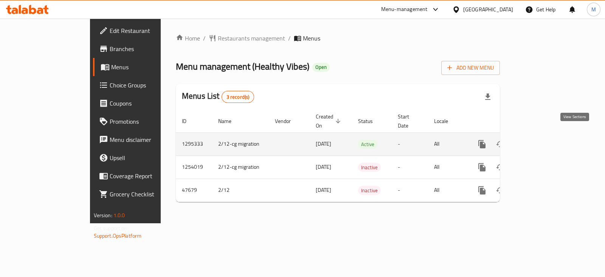
click at [541, 139] on icon "enhanced table" at bounding box center [536, 143] width 9 height 9
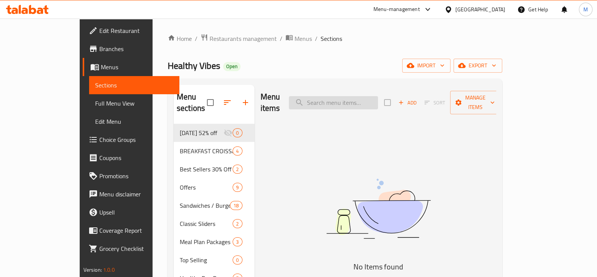
click at [368, 99] on input "search" at bounding box center [333, 102] width 89 height 13
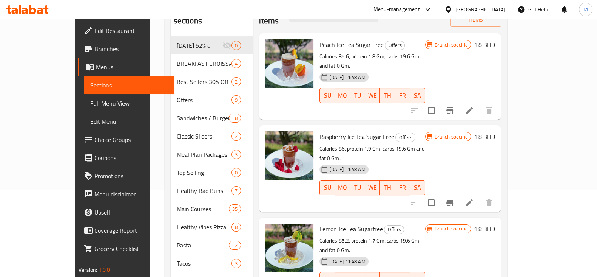
scroll to position [47, 0]
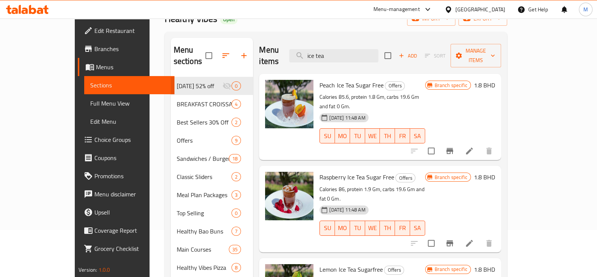
type input "ice tea"
drag, startPoint x: 300, startPoint y: 73, endPoint x: 363, endPoint y: 76, distance: 62.8
click at [363, 77] on div "Peach Ice Tea Sugar Free Offers Calories 85.6, protein 1.8 Gm, carbs 19.6 Gm an…" at bounding box center [372, 117] width 111 height 80
copy span "Peach Ice Tea Sugar Free"
drag, startPoint x: 301, startPoint y: 155, endPoint x: 374, endPoint y: 157, distance: 73.0
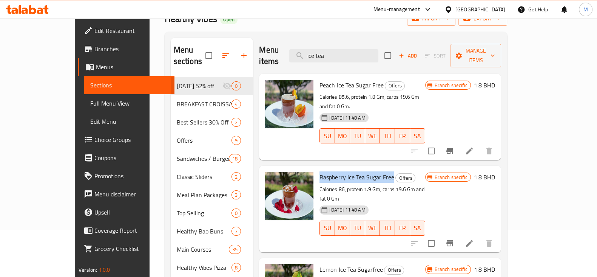
click at [374, 172] on h6 "Raspberry Ice Tea Sugar Free Offers" at bounding box center [372, 177] width 105 height 11
copy span "Raspberry Ice Tea Sugar Free"
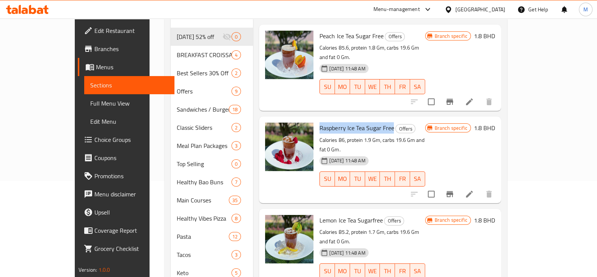
scroll to position [142, 0]
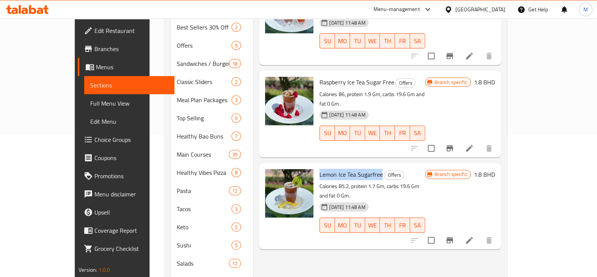
drag, startPoint x: 300, startPoint y: 145, endPoint x: 363, endPoint y: 146, distance: 62.7
click at [363, 166] on div "Lemon Ice Tea Sugarfree Offers Calories 85.2, protein 1.7 Gm, carbs 19.6 Gm and…" at bounding box center [372, 206] width 111 height 80
copy span "Lemon Ice Tea Sugarfree"
click at [459, 231] on button "Branch-specific-item" at bounding box center [450, 240] width 18 height 18
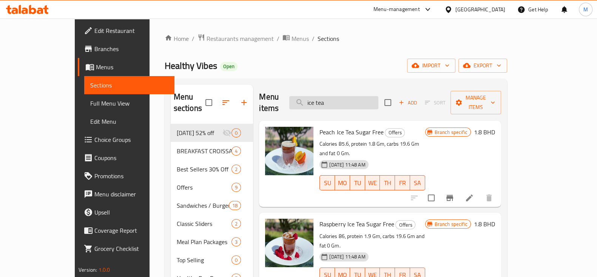
click at [374, 100] on input "ice tea" at bounding box center [333, 102] width 89 height 13
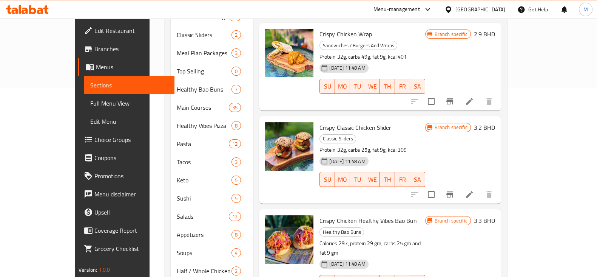
scroll to position [236, 0]
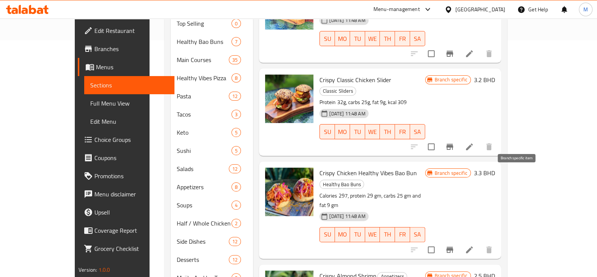
type input "crispy"
click at [455, 245] on icon "Branch-specific-item" at bounding box center [450, 249] width 9 height 9
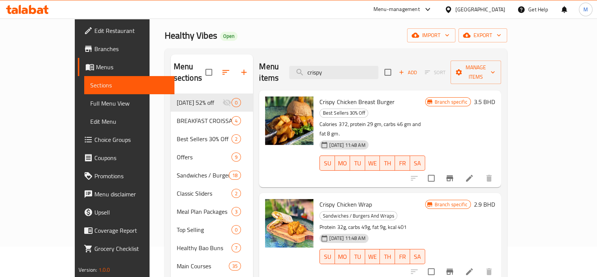
scroll to position [0, 0]
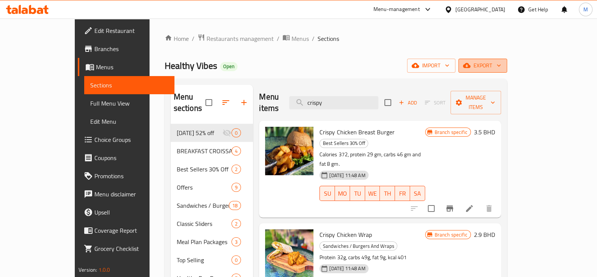
click at [501, 67] on span "export" at bounding box center [483, 65] width 37 height 9
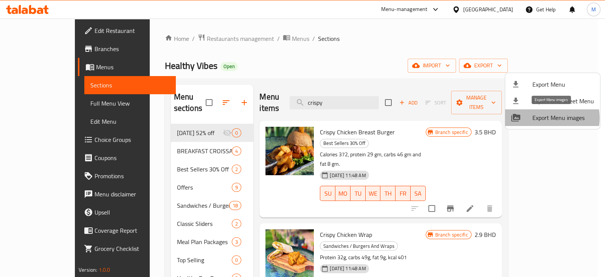
click at [548, 118] on span "Export Menu images" at bounding box center [563, 117] width 62 height 9
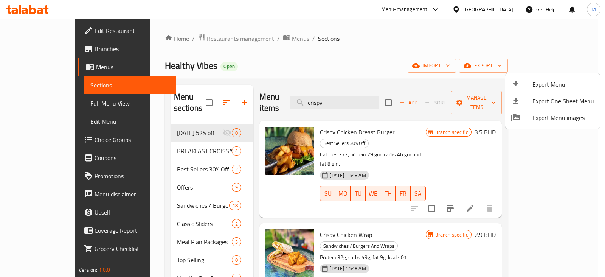
click at [203, 37] on div at bounding box center [302, 138] width 605 height 277
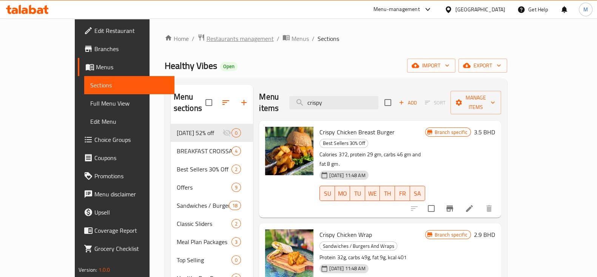
click at [207, 40] on span "Restaurants management" at bounding box center [240, 38] width 67 height 9
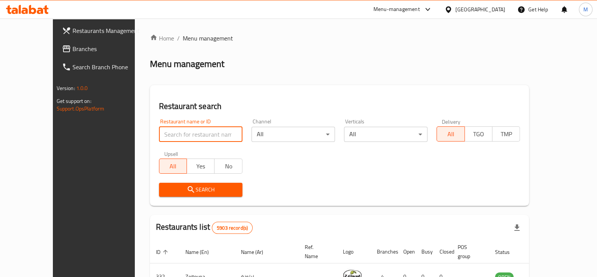
click at [170, 133] on input "search" at bounding box center [201, 134] width 84 height 15
type input "mamushka"
click button "Search" at bounding box center [201, 190] width 84 height 14
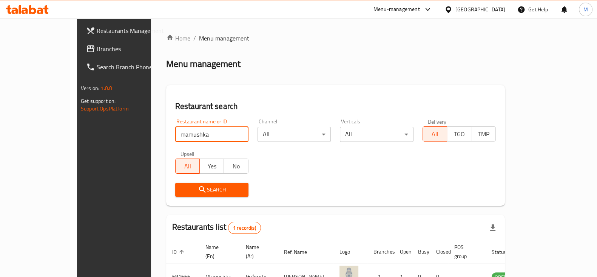
scroll to position [45, 0]
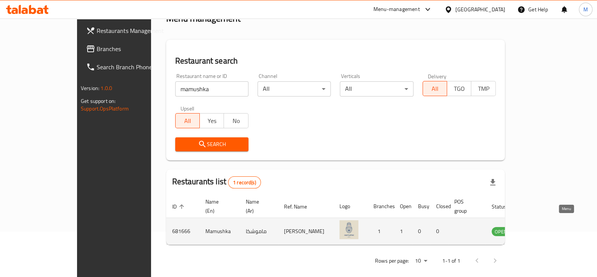
click at [541, 226] on icon "enhanced table" at bounding box center [536, 230] width 9 height 9
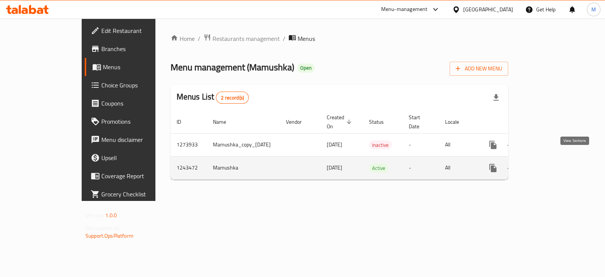
click at [552, 163] on icon "enhanced table" at bounding box center [547, 167] width 9 height 9
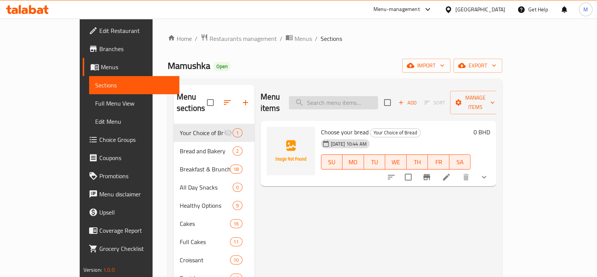
click at [368, 96] on input "search" at bounding box center [333, 102] width 89 height 13
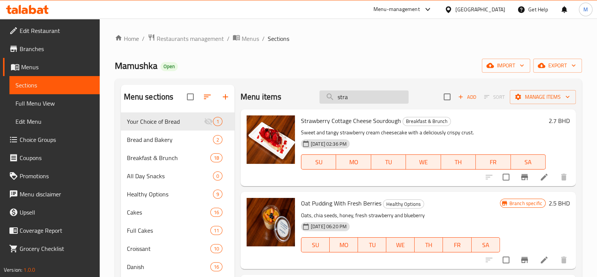
type input "stra"
click at [541, 180] on icon at bounding box center [544, 176] width 7 height 7
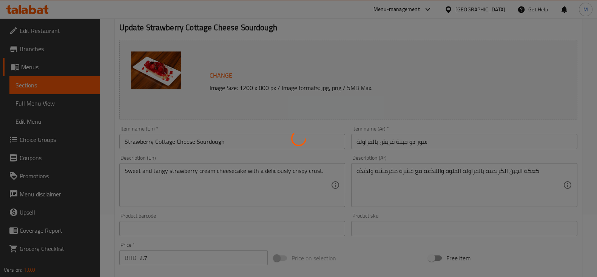
scroll to position [32, 0]
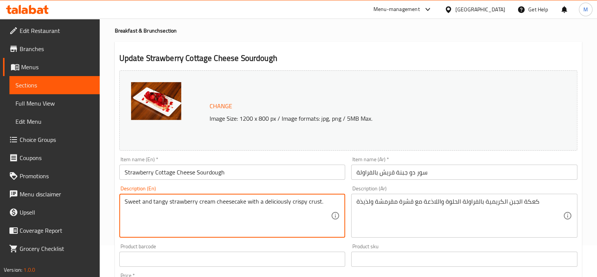
click at [206, 204] on textarea "Sweet and tangy strawberry cream cheesecake with a deliciously crispy crust." at bounding box center [228, 216] width 207 height 36
click at [167, 175] on input "Strawberry Cottage Cheese Sourdough" at bounding box center [232, 171] width 226 height 15
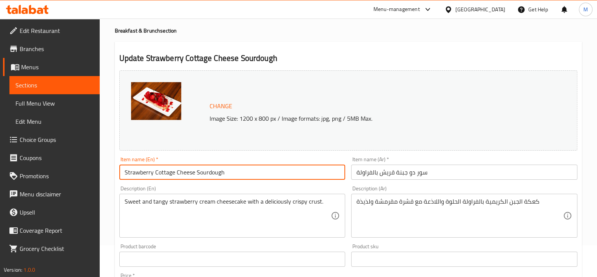
click at [167, 175] on input "Strawberry Cottage Cheese Sourdough" at bounding box center [232, 171] width 226 height 15
type input "Strawberry Cream Cheese Sourdough"
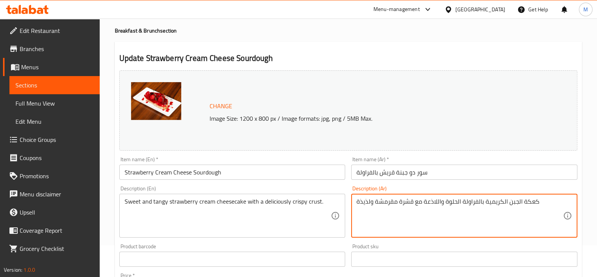
click at [494, 203] on textarea "كعكة الجبن الكريمية بالفراولة الحلوة واللاذعة مع قشرة مقرمشة ولذيذة" at bounding box center [460, 216] width 207 height 36
click at [385, 173] on input "سور دو جبنة قريش بالفراولة" at bounding box center [464, 171] width 226 height 15
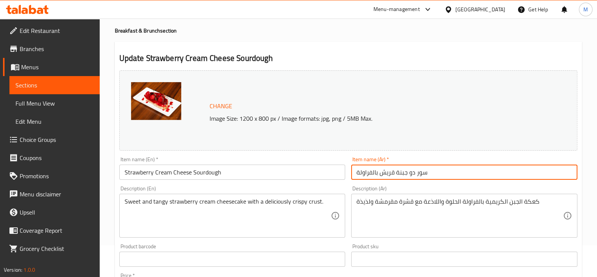
click at [385, 173] on input "سور دو جبنة قريش بالفراولة" at bounding box center [464, 171] width 226 height 15
paste input "الكريمية"
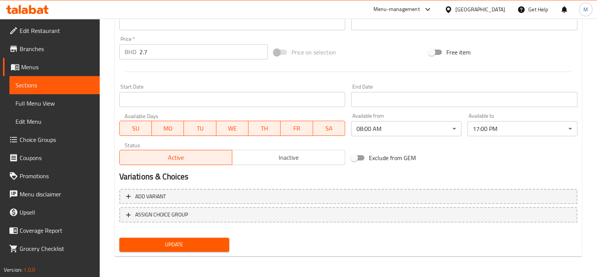
type input "سور دو جبنة الكريمية بالفراولة"
click at [195, 240] on span "Update" at bounding box center [174, 244] width 98 height 9
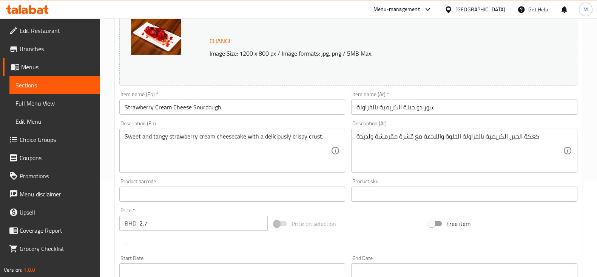
scroll to position [79, 0]
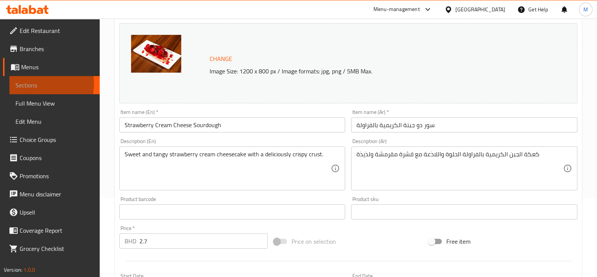
click at [41, 84] on span "Sections" at bounding box center [54, 84] width 78 height 9
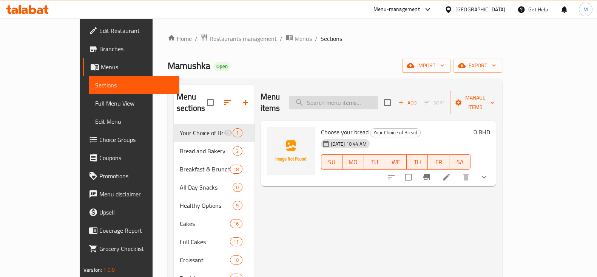
click at [366, 97] on input "search" at bounding box center [333, 102] width 89 height 13
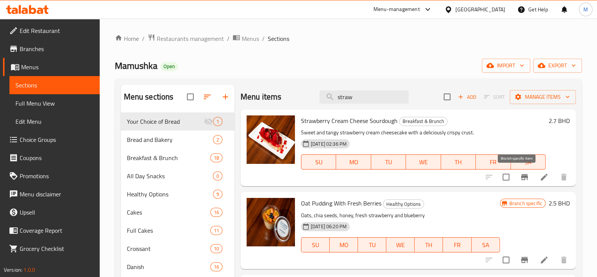
type input "straw"
click at [516, 180] on button "Branch-specific-item" at bounding box center [525, 177] width 18 height 18
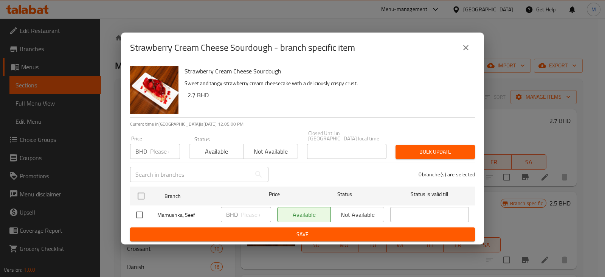
click at [166, 150] on input "number" at bounding box center [165, 151] width 30 height 15
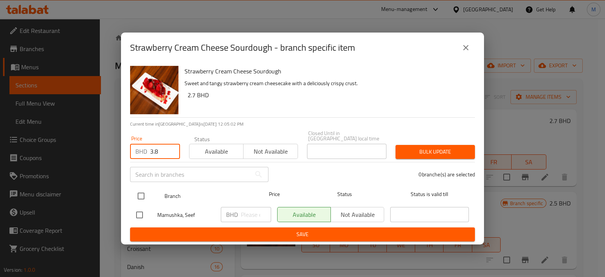
type input "3.8"
click at [142, 194] on input "checkbox" at bounding box center [141, 196] width 16 height 16
checkbox input "true"
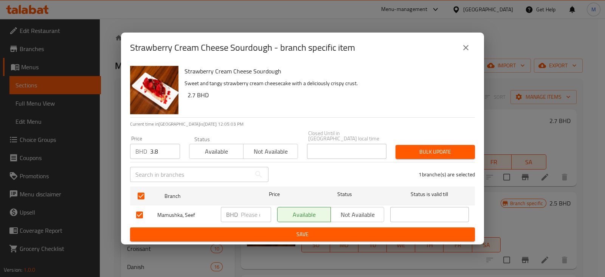
click at [424, 153] on span "Bulk update" at bounding box center [434, 151] width 67 height 9
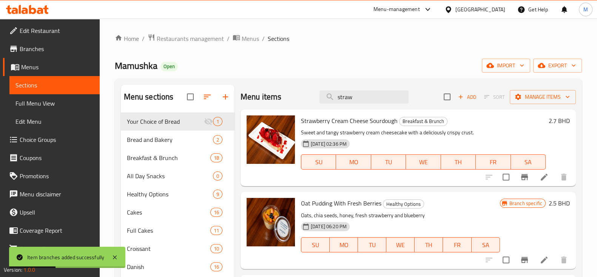
click at [465, 54] on div "Home / Restaurants management / Menus / Sections Mamushka Open import export Me…" at bounding box center [348, 268] width 467 height 469
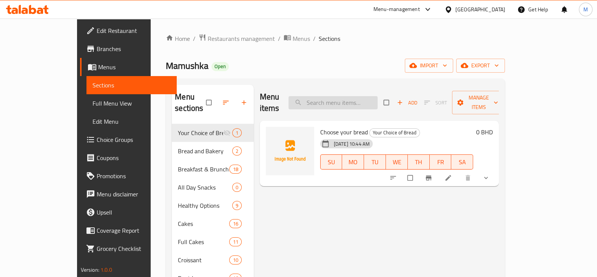
click at [362, 96] on input "search" at bounding box center [333, 102] width 89 height 13
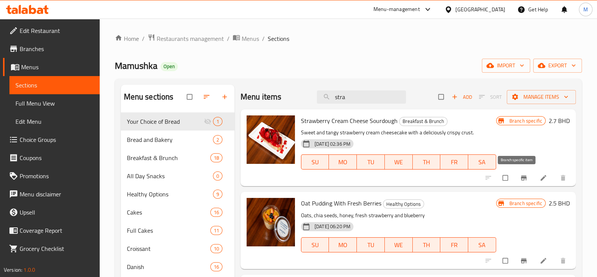
type input "stra"
click at [521, 179] on icon "Branch-specific-item" at bounding box center [524, 177] width 6 height 5
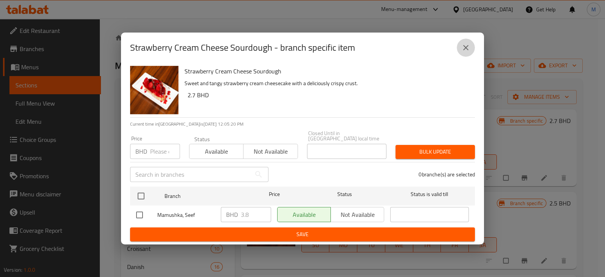
click at [463, 51] on icon "close" at bounding box center [465, 47] width 9 height 9
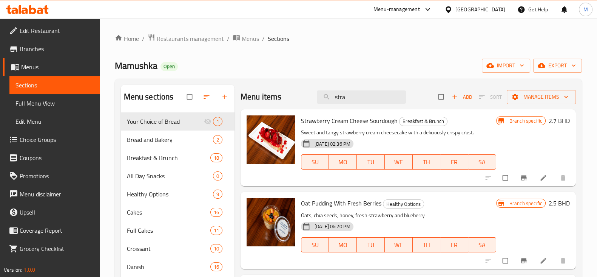
click at [323, 15] on div "Menu-management Bahrain Get Help M" at bounding box center [298, 9] width 597 height 18
click at [193, 38] on span "Restaurants management" at bounding box center [190, 38] width 67 height 9
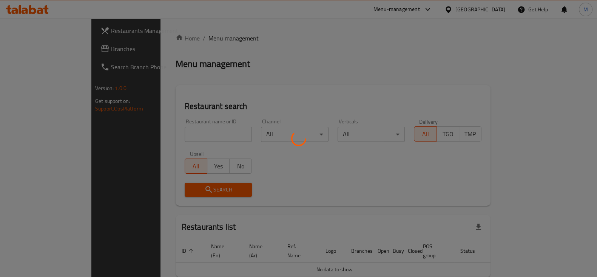
click at [190, 132] on div at bounding box center [298, 138] width 597 height 277
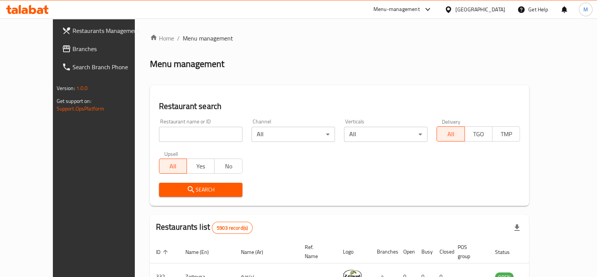
click at [162, 138] on input "search" at bounding box center [201, 134] width 84 height 15
type input "b"
type input "isfahani"
click button "Search" at bounding box center [201, 190] width 84 height 14
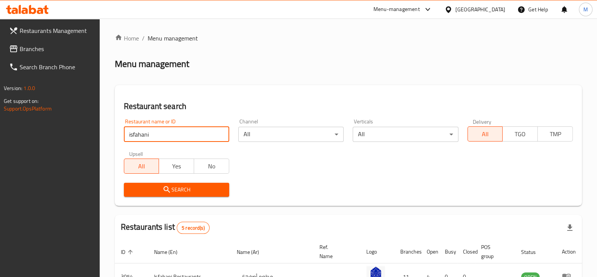
scroll to position [155, 0]
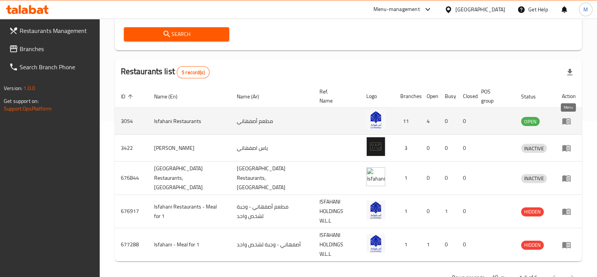
click at [564, 122] on icon "enhanced table" at bounding box center [567, 121] width 8 height 6
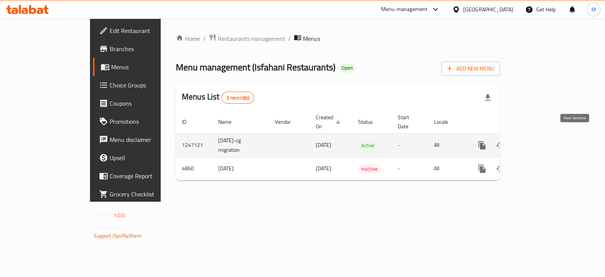
click at [541, 141] on icon "enhanced table" at bounding box center [536, 145] width 9 height 9
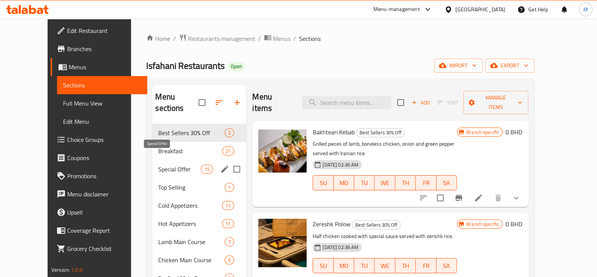
click at [160, 164] on span "Special Offer" at bounding box center [179, 168] width 43 height 9
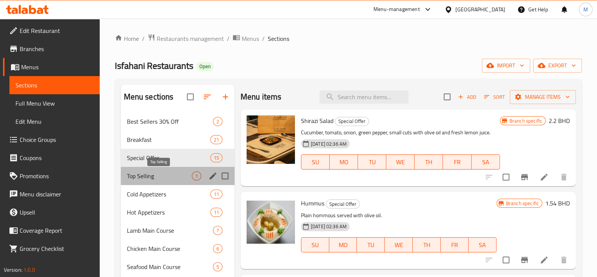
click at [153, 172] on span "Top Selling" at bounding box center [159, 175] width 65 height 9
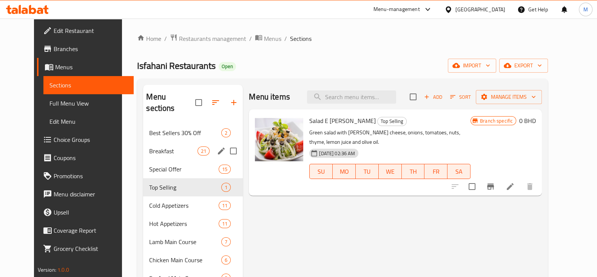
click at [152, 144] on div "Breakfast 21" at bounding box center [193, 151] width 100 height 18
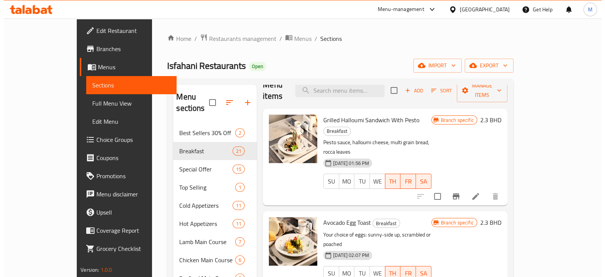
scroll to position [47, 0]
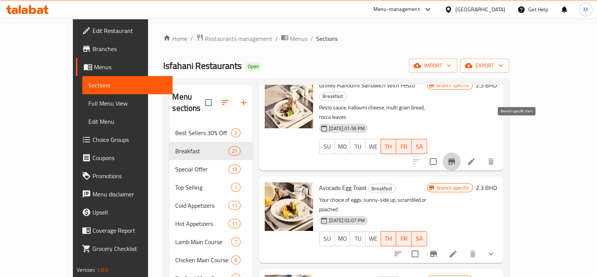
click at [457, 157] on icon "Branch-specific-item" at bounding box center [451, 161] width 9 height 9
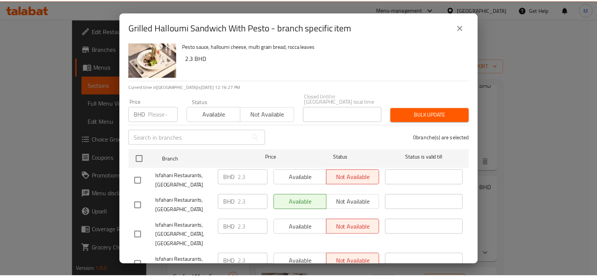
scroll to position [0, 0]
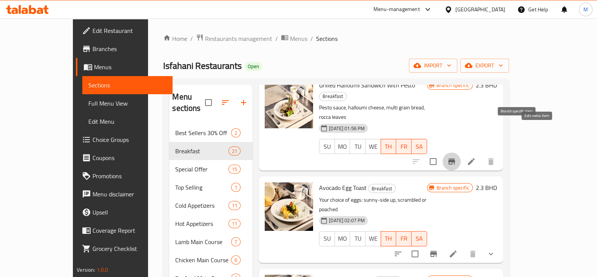
click at [476, 157] on icon at bounding box center [471, 161] width 9 height 9
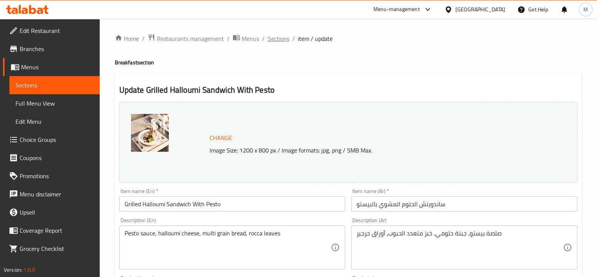
click at [281, 35] on span "Sections" at bounding box center [279, 38] width 22 height 9
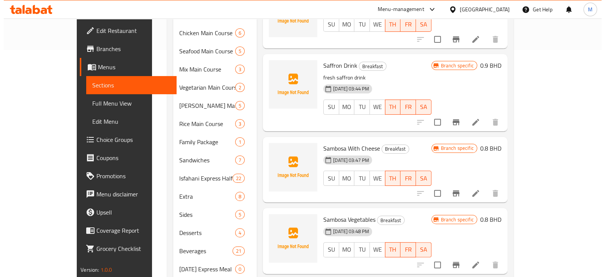
scroll to position [277, 0]
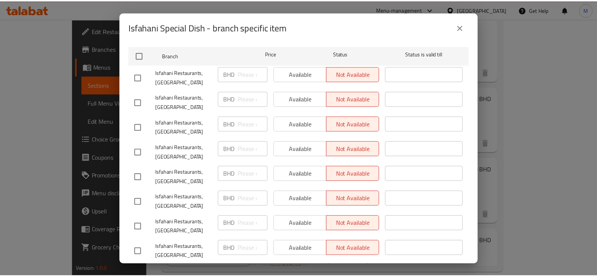
scroll to position [209, 0]
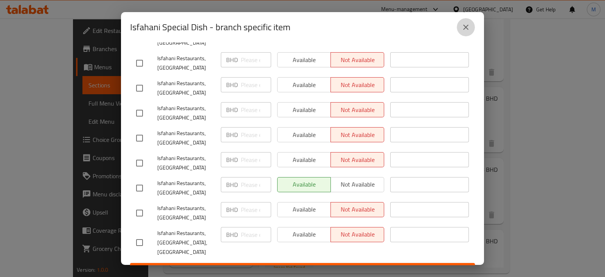
click at [465, 31] on icon "close" at bounding box center [465, 27] width 9 height 9
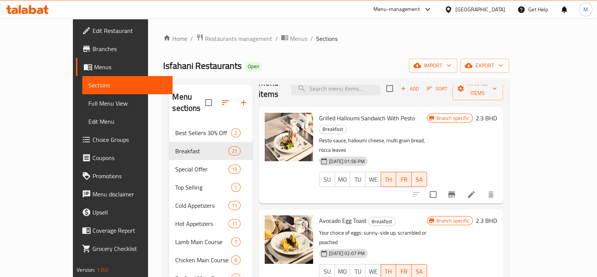
scroll to position [47, 0]
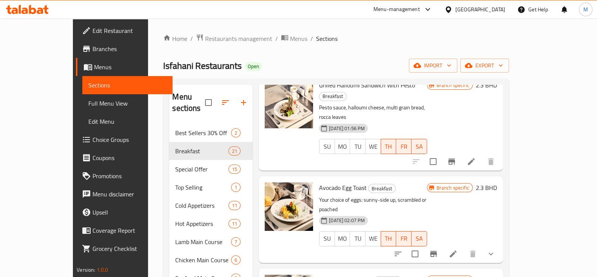
click at [424, 195] on p "Your choice of eggs: sunny-side up, scrambled or poached" at bounding box center [373, 204] width 108 height 19
click at [427, 195] on p "Your choice of eggs: sunny-side up, scrambled or poached" at bounding box center [373, 204] width 108 height 19
click at [426, 195] on p "Your choice of eggs: sunny-side up, scrambled or poached" at bounding box center [373, 204] width 108 height 19
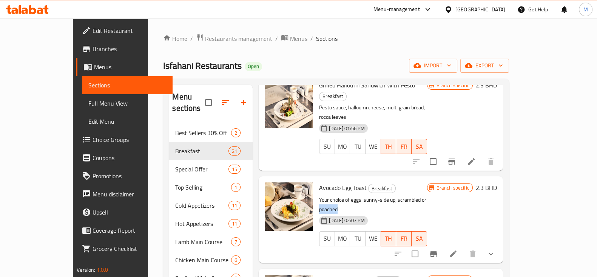
click at [426, 195] on p "Your choice of eggs: sunny-side up, scrambled or poached" at bounding box center [373, 204] width 108 height 19
click at [418, 195] on p "Your choice of eggs: sunny-side up, scrambled or poached" at bounding box center [373, 204] width 108 height 19
click at [421, 195] on p "Your choice of eggs: sunny-side up, scrambled or poached" at bounding box center [373, 204] width 108 height 19
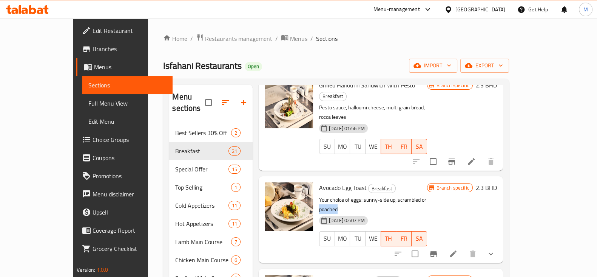
click at [421, 195] on p "Your choice of eggs: sunny-side up, scrambled or poached" at bounding box center [373, 204] width 108 height 19
click at [427, 195] on p "Your choice of eggs: sunny-side up, scrambled or poached" at bounding box center [373, 204] width 108 height 19
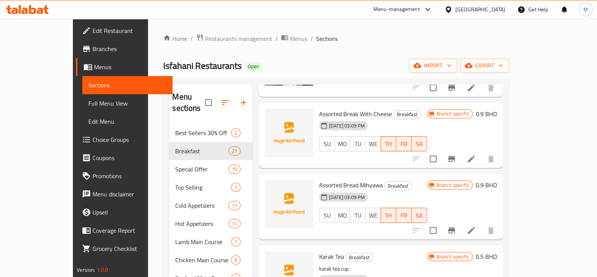
scroll to position [1169, 0]
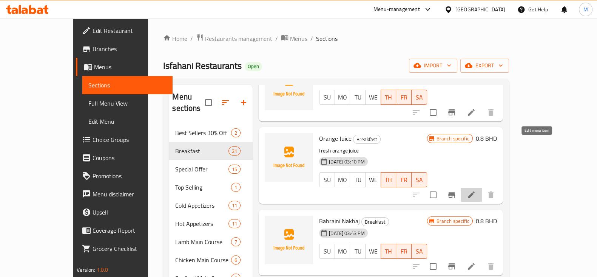
click at [476, 190] on icon at bounding box center [471, 194] width 9 height 9
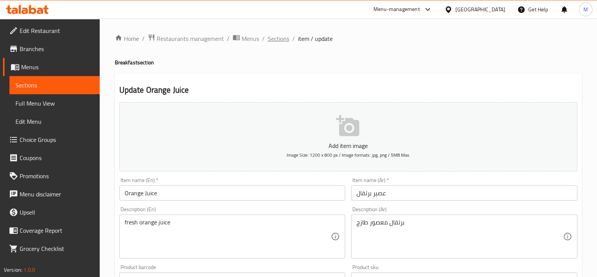
click at [279, 40] on span "Sections" at bounding box center [279, 38] width 22 height 9
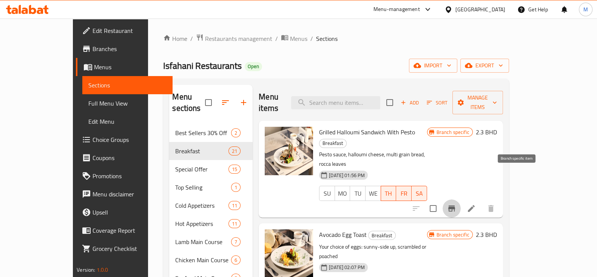
click at [457, 204] on icon "Branch-specific-item" at bounding box center [451, 208] width 9 height 9
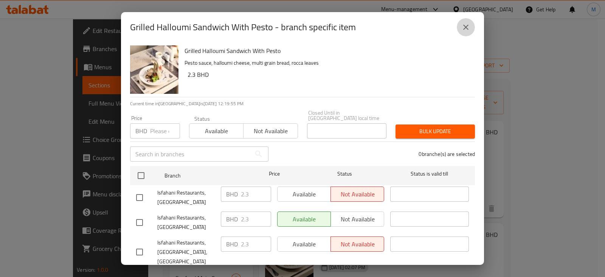
click at [461, 25] on icon "close" at bounding box center [465, 27] width 9 height 9
